Goal: Transaction & Acquisition: Download file/media

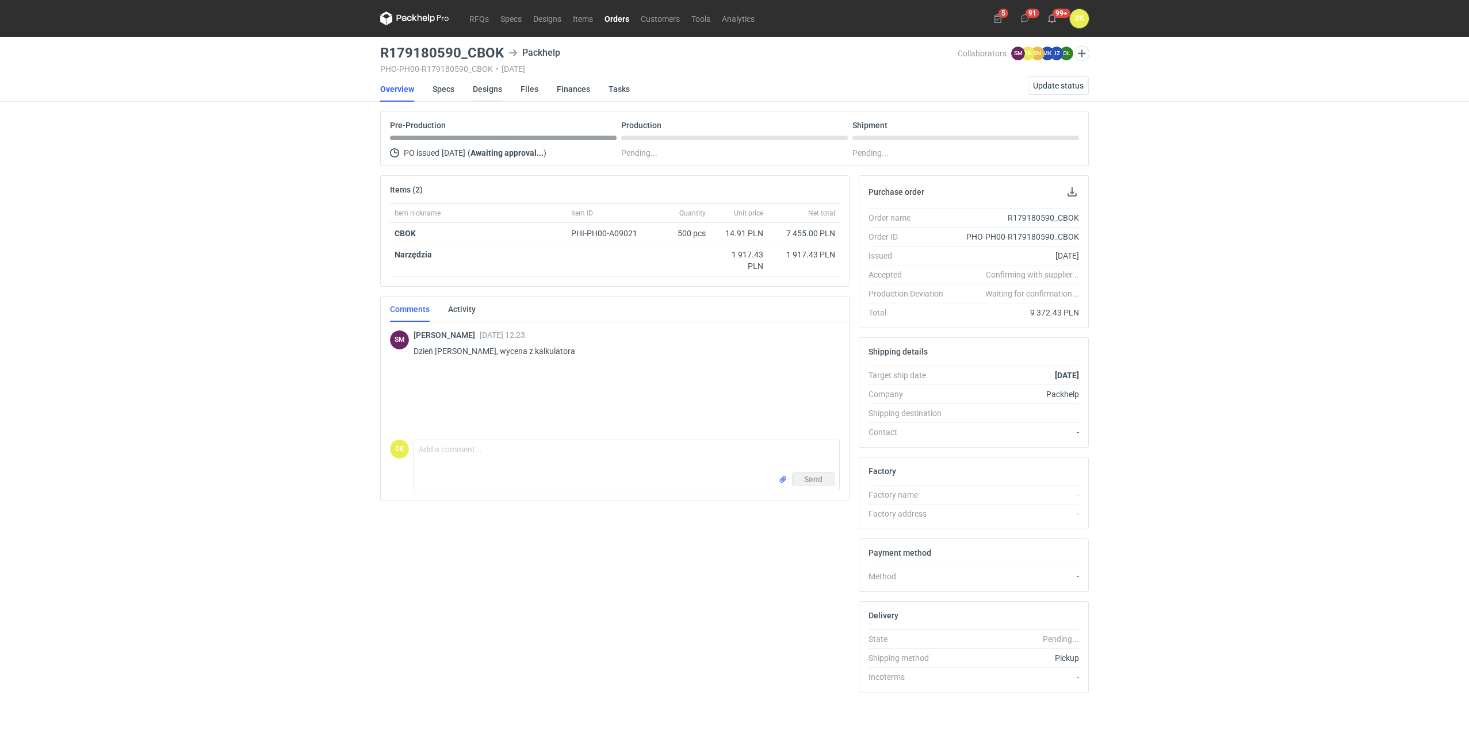
click at [488, 89] on link "Designs" at bounding box center [487, 88] width 29 height 25
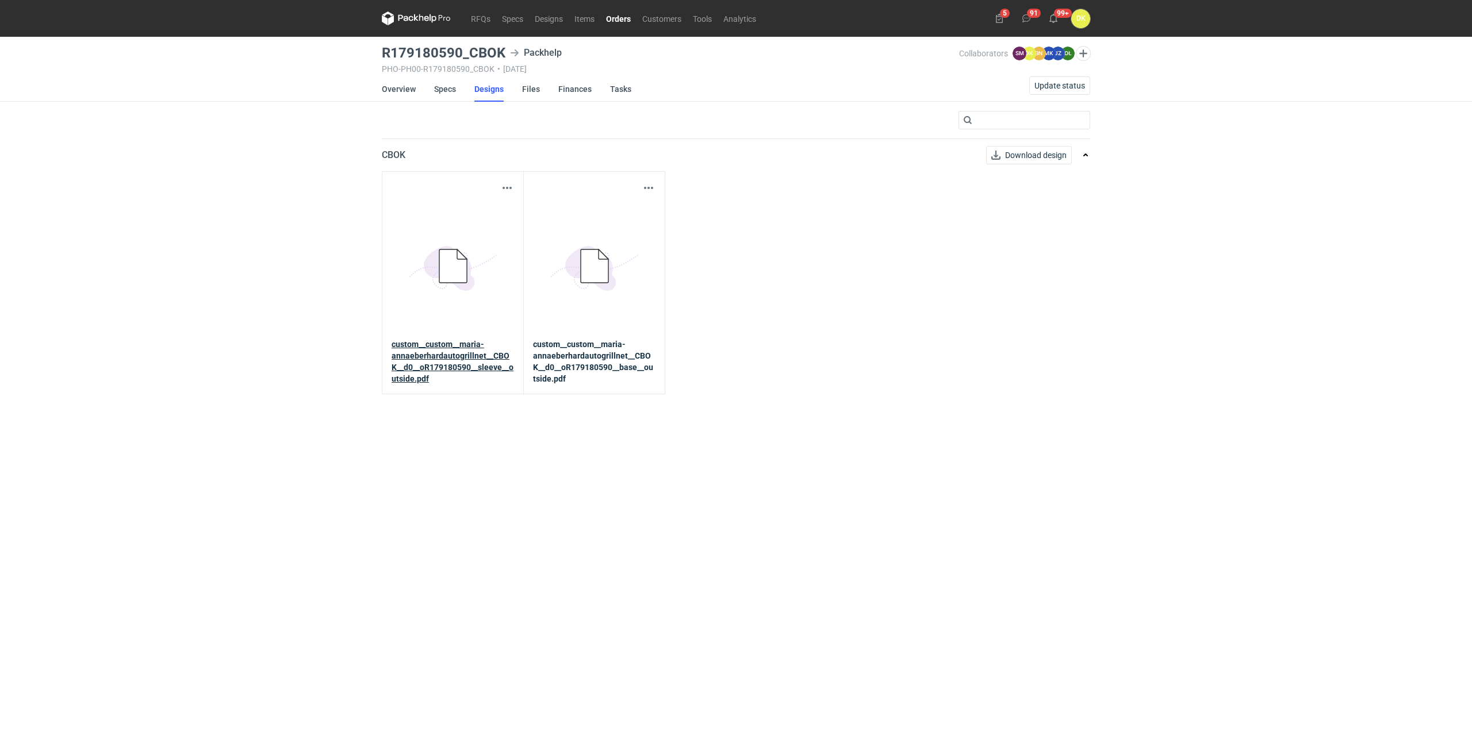
click at [478, 362] on link "custom__custom__maria-annaeberhardautogrillnet__CBOK__d0__oR179180590__sleeve__…" at bounding box center [453, 362] width 122 height 46
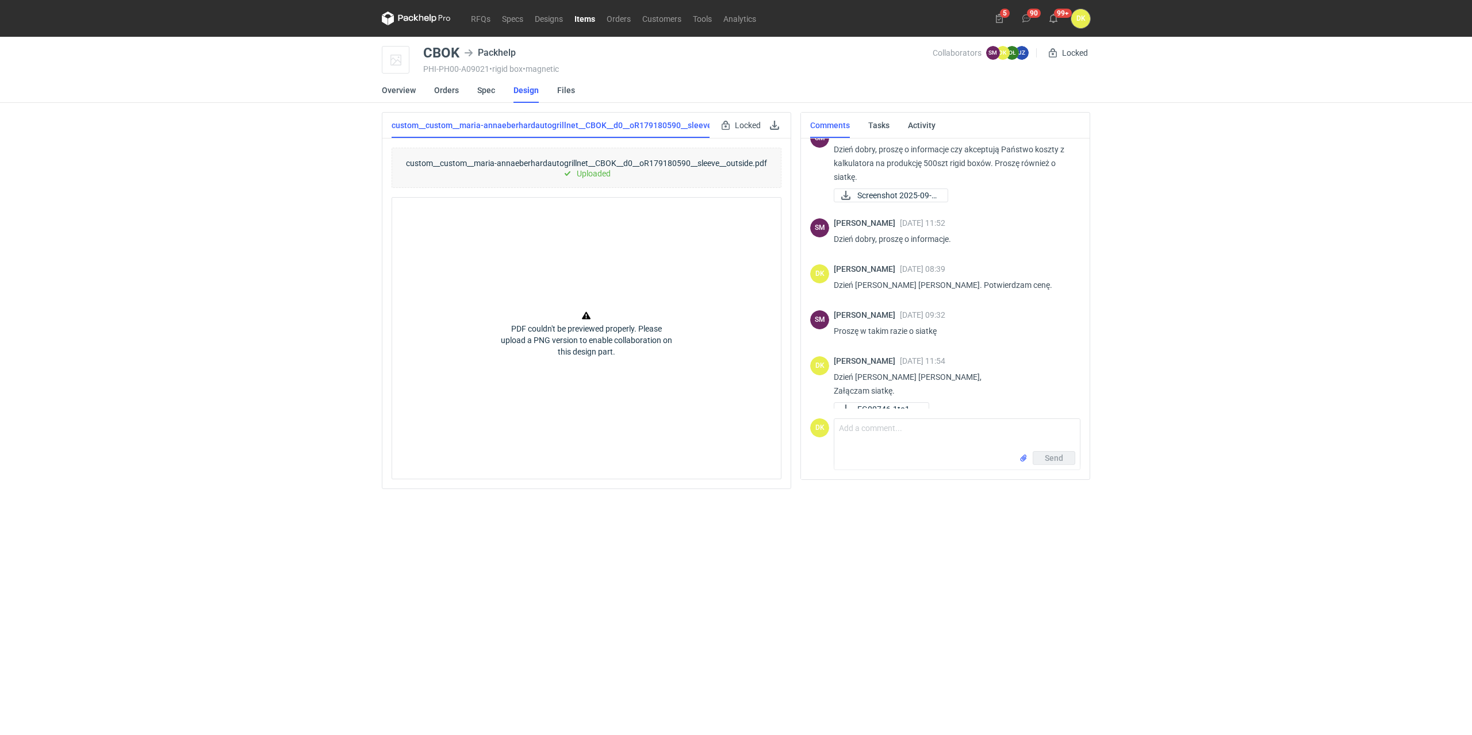
scroll to position [34, 0]
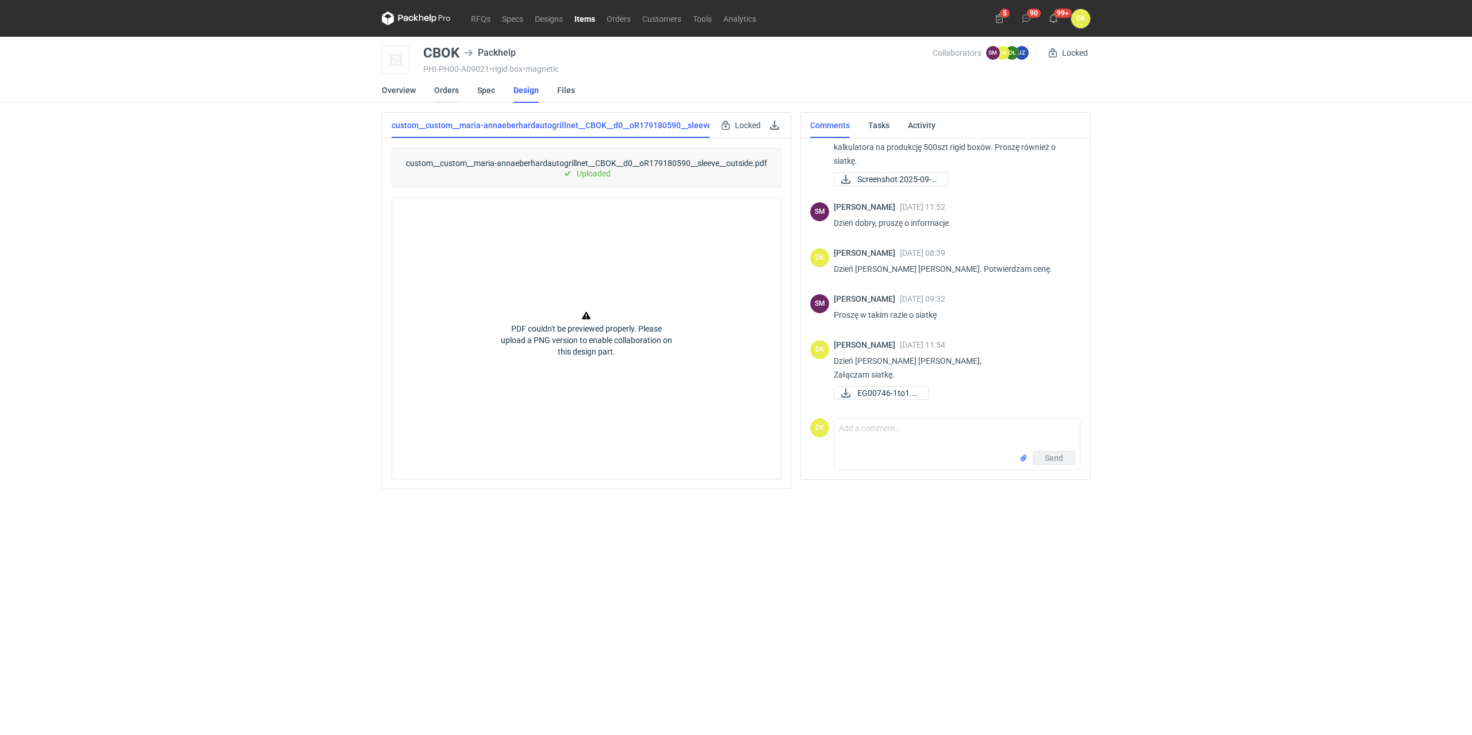
click at [447, 89] on link "Orders" at bounding box center [446, 90] width 25 height 25
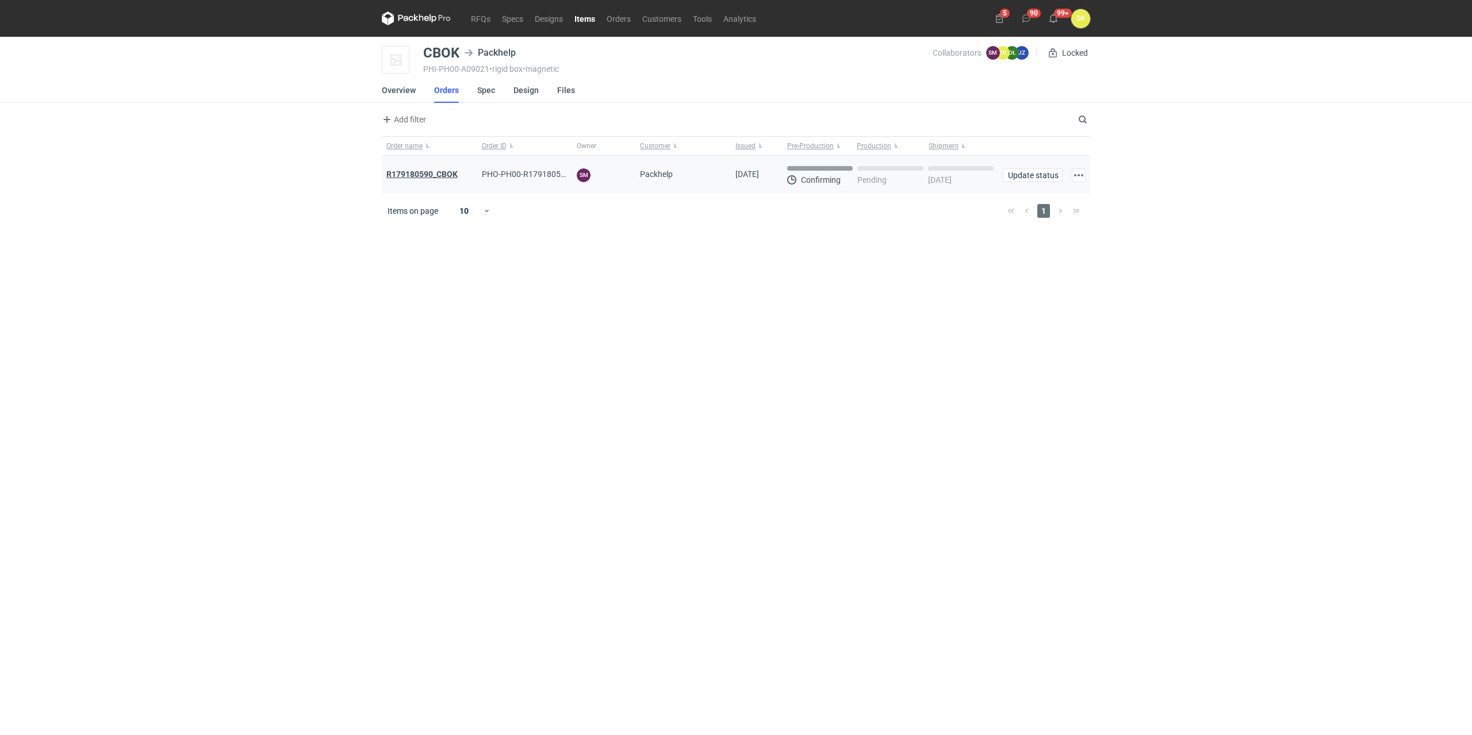
click at [449, 177] on strong "R179180590_CBOK" at bounding box center [421, 174] width 71 height 9
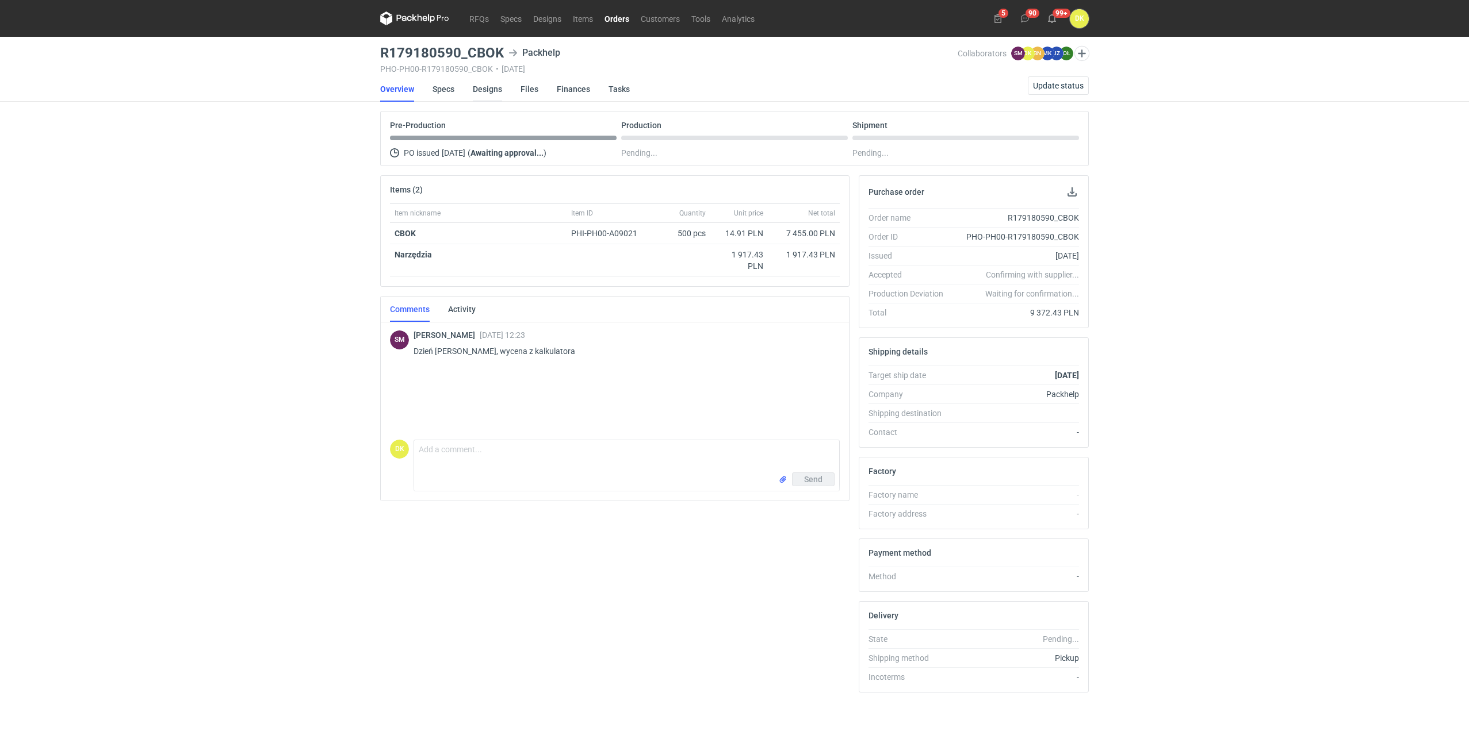
click at [482, 89] on link "Designs" at bounding box center [487, 88] width 29 height 25
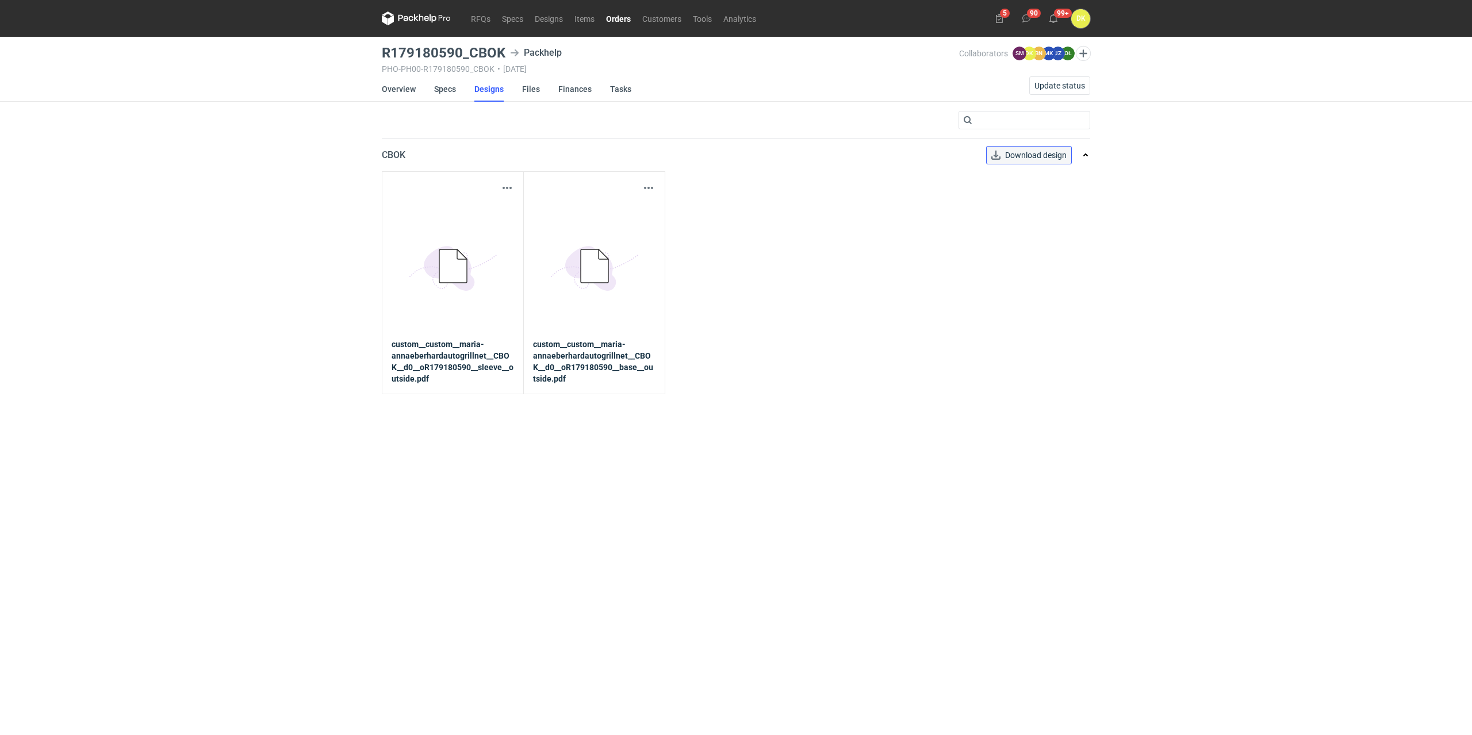
click at [1012, 152] on span "Download design" at bounding box center [1036, 155] width 62 height 8
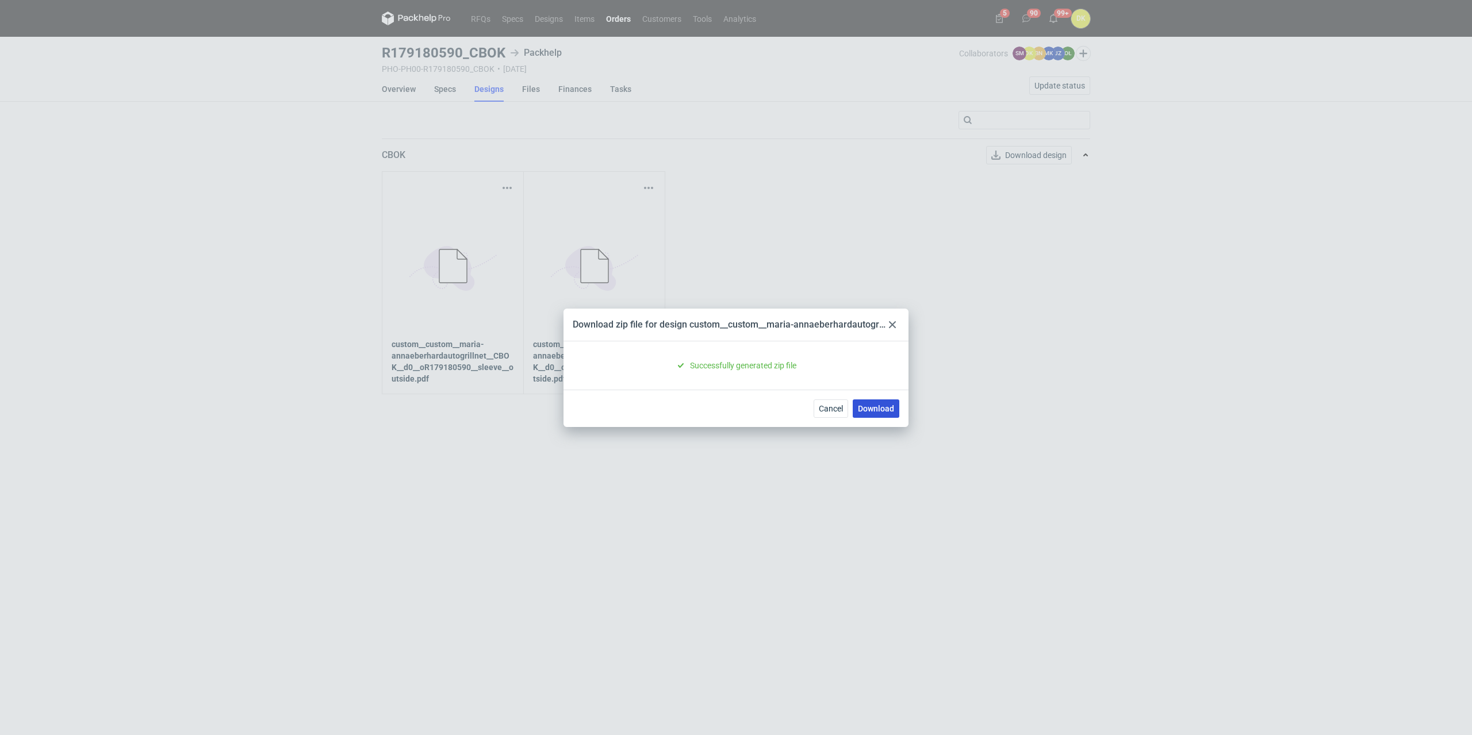
click at [874, 413] on link "Download" at bounding box center [876, 409] width 47 height 18
